Goal: Task Accomplishment & Management: Understand process/instructions

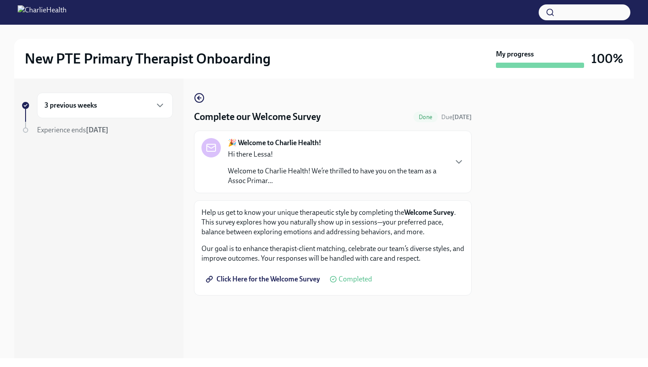
click at [63, 104] on h6 "3 previous weeks" at bounding box center [71, 105] width 52 height 10
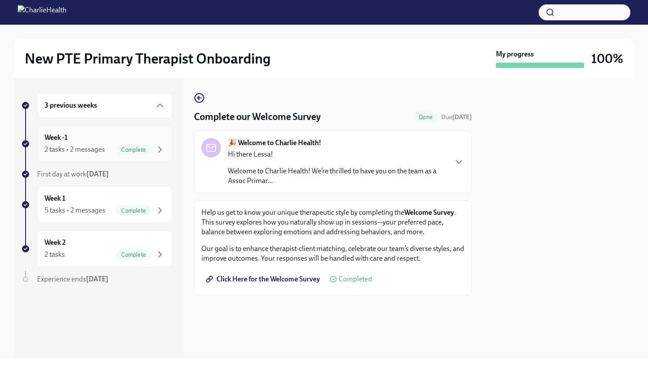
click at [75, 151] on div "2 tasks • 2 messages" at bounding box center [75, 150] width 60 height 10
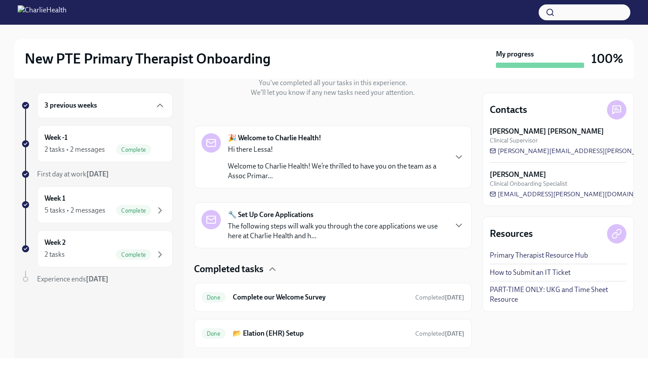
scroll to position [126, 0]
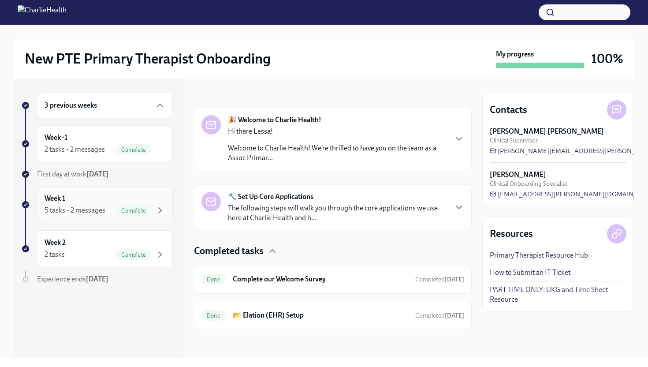
click at [89, 197] on div "Week 1 5 tasks • 2 messages Complete" at bounding box center [105, 204] width 121 height 22
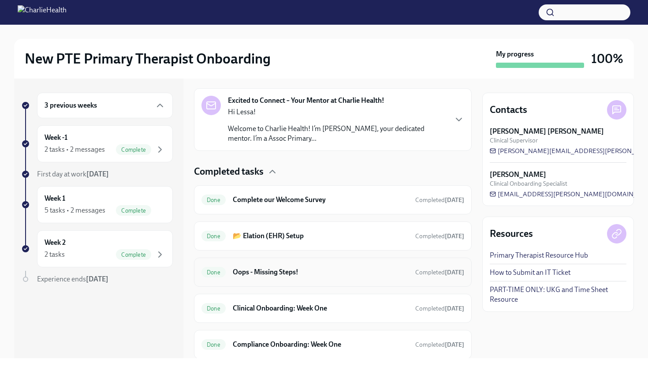
scroll to position [258, 0]
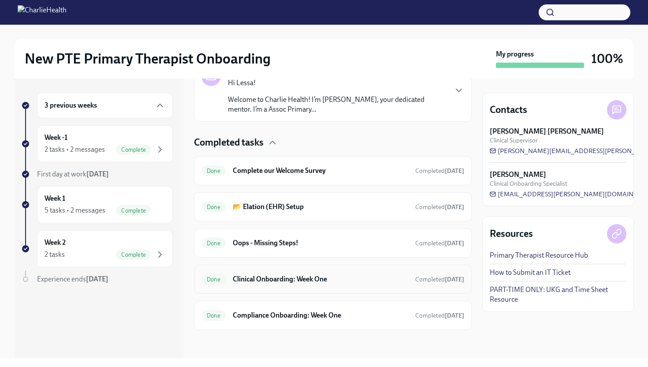
click at [286, 284] on div "Done Clinical Onboarding: Week One Completed [DATE]" at bounding box center [332, 279] width 263 height 14
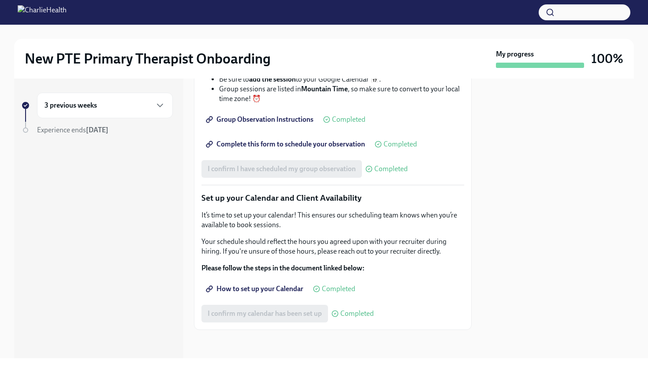
scroll to position [1363, 0]
click at [109, 103] on div "3 previous weeks" at bounding box center [105, 105] width 121 height 11
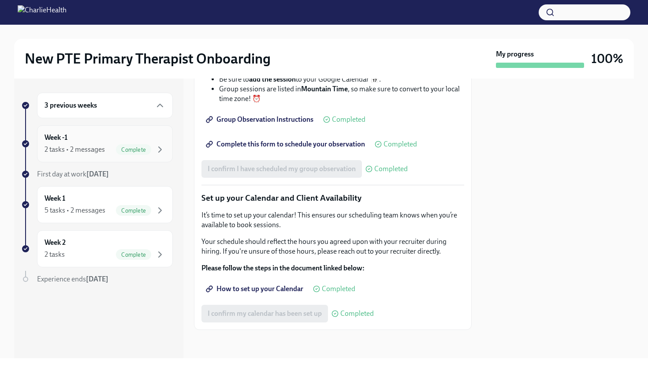
click at [97, 139] on div "Week -1 2 tasks • 2 messages Complete" at bounding box center [105, 144] width 121 height 22
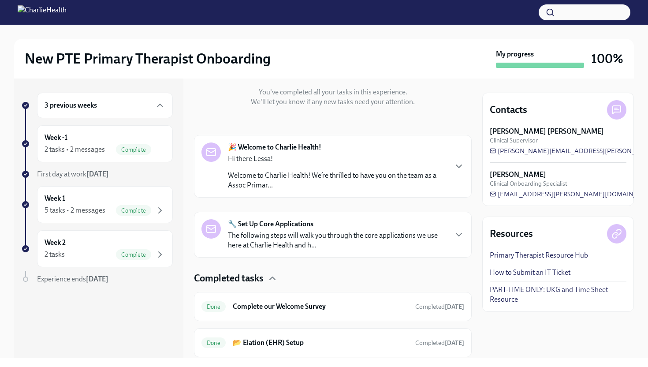
scroll to position [126, 0]
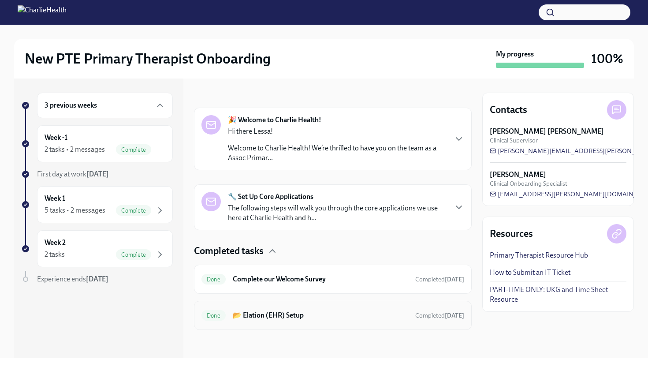
click at [295, 320] on div "Done 📂 Elation (EHR) Setup Completed [DATE]" at bounding box center [332, 315] width 263 height 14
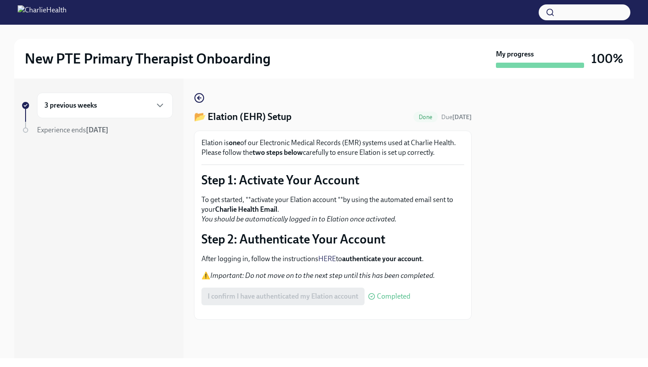
scroll to position [11, 0]
click at [120, 99] on div "3 previous weeks" at bounding box center [105, 106] width 136 height 26
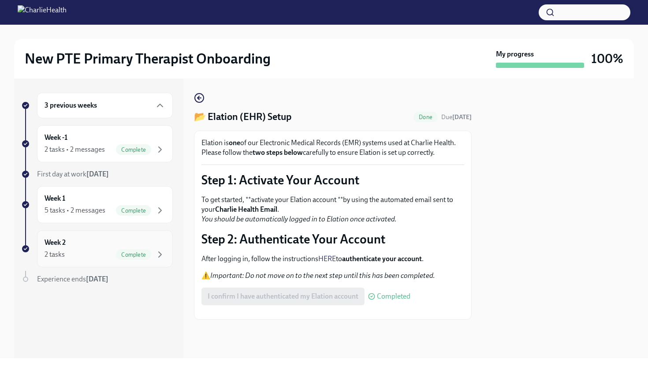
click at [73, 259] on div "2 tasks Complete" at bounding box center [105, 254] width 121 height 11
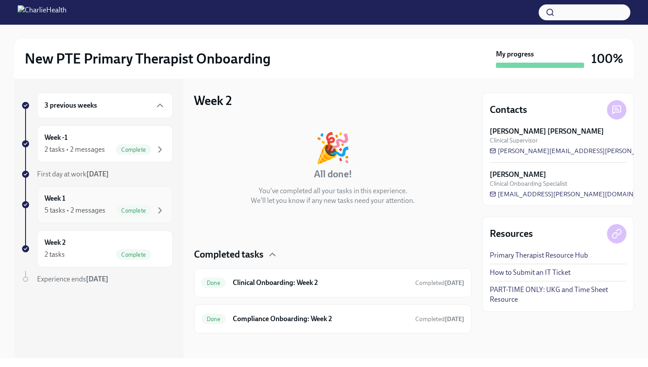
click at [74, 208] on div "5 tasks • 2 messages" at bounding box center [75, 210] width 61 height 10
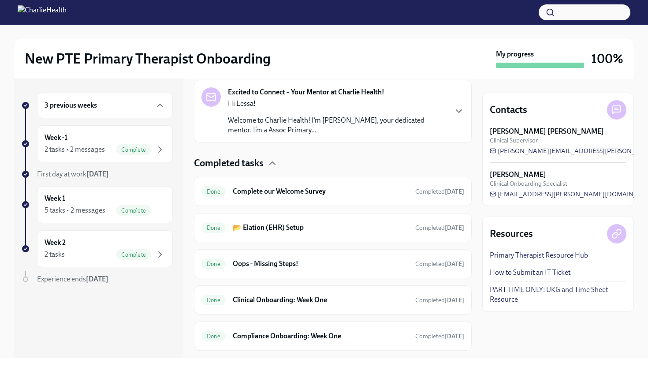
scroll to position [252, 0]
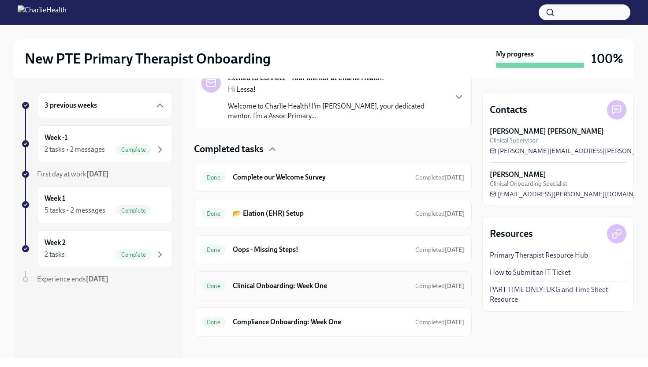
click at [307, 293] on div "Done Clinical Onboarding: Week One Completed [DATE]" at bounding box center [333, 285] width 278 height 29
click at [327, 285] on h6 "Clinical Onboarding: Week One" at bounding box center [320, 286] width 175 height 10
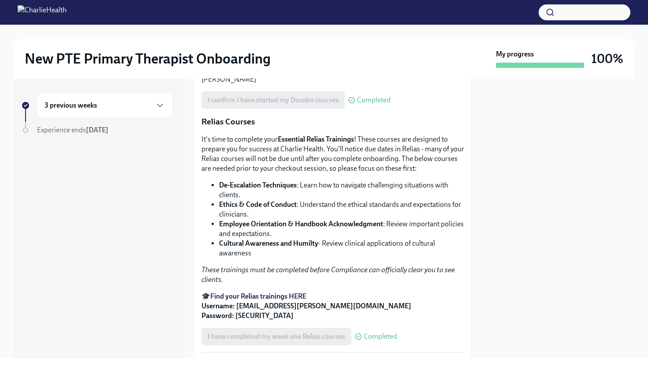
scroll to position [455, 0]
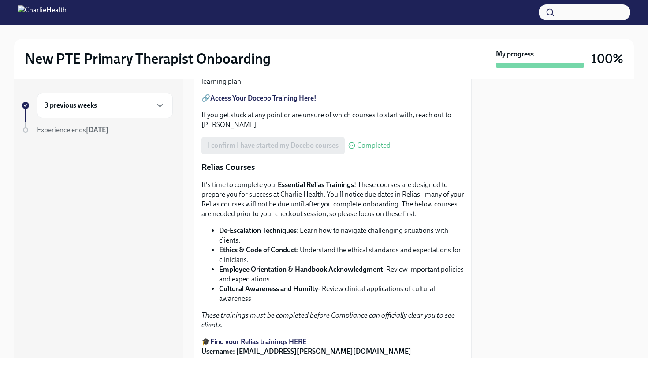
click at [100, 105] on div "3 previous weeks" at bounding box center [105, 105] width 121 height 11
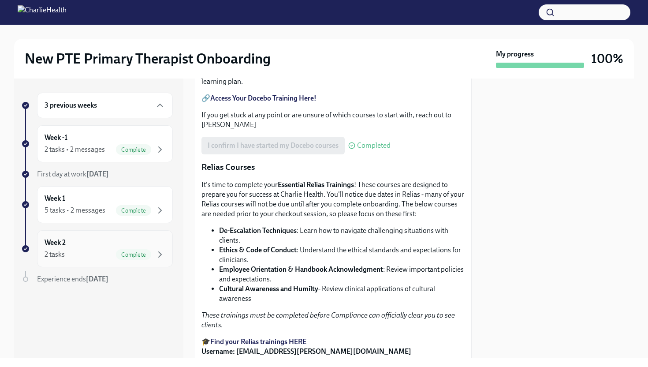
click at [85, 254] on div "2 tasks Complete" at bounding box center [105, 254] width 121 height 11
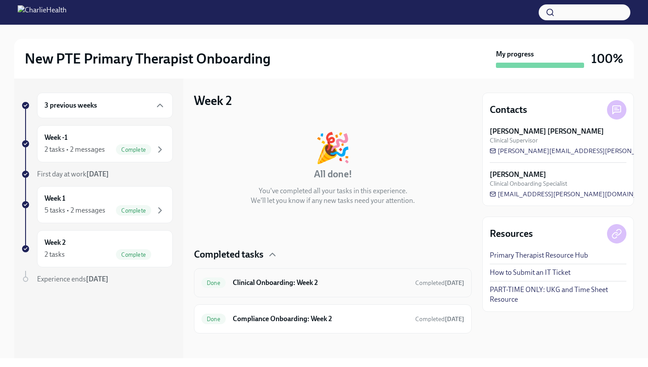
click at [286, 290] on div "Done Clinical Onboarding: Week 2 Completed [DATE]" at bounding box center [333, 282] width 278 height 29
click at [287, 283] on h6 "Clinical Onboarding: Week 2" at bounding box center [320, 283] width 175 height 10
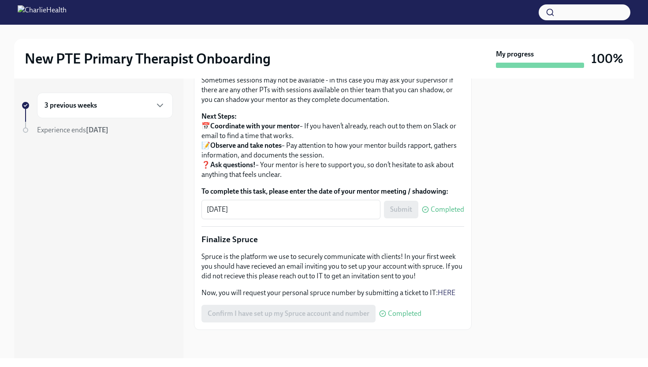
scroll to position [1006, 0]
click at [107, 101] on div "3 previous weeks" at bounding box center [105, 105] width 121 height 11
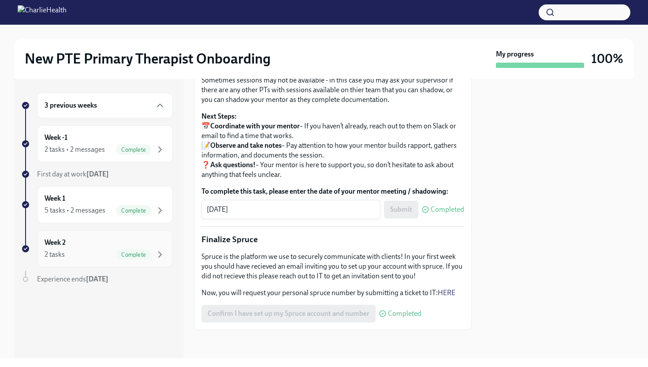
click at [99, 245] on div "Week 2 2 tasks Complete" at bounding box center [105, 249] width 121 height 22
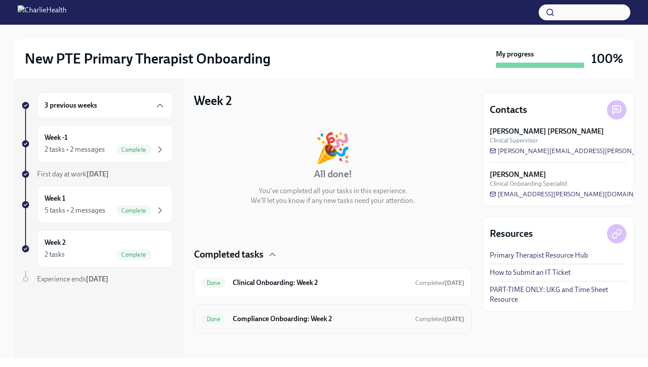
click at [309, 316] on h6 "Compliance Onboarding: Week 2" at bounding box center [320, 319] width 175 height 10
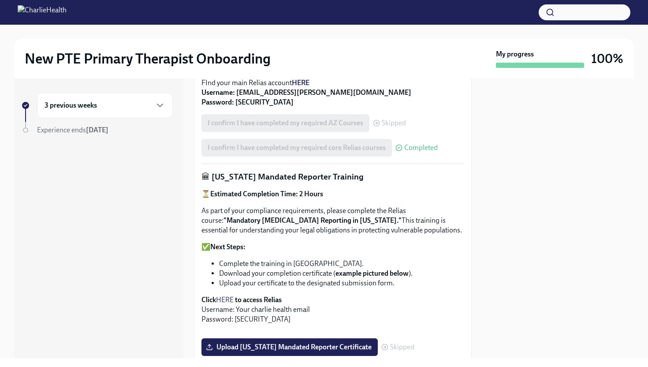
scroll to position [437, 0]
